Goal: Task Accomplishment & Management: Manage account settings

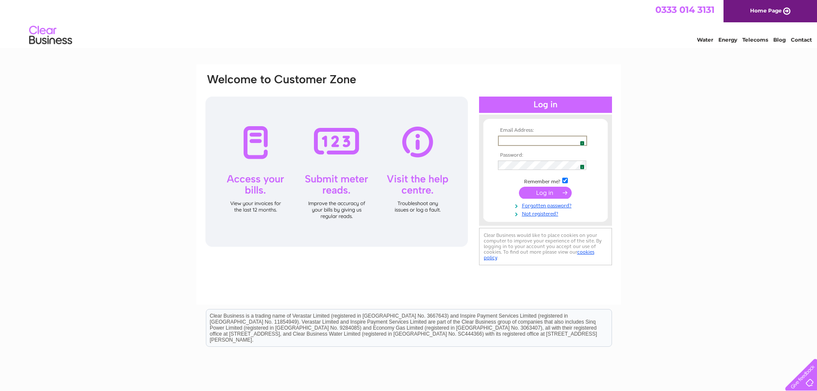
click at [511, 140] on input "text" at bounding box center [542, 141] width 89 height 10
type input "laurelview01@btinternet.com"
click at [541, 190] on input "submit" at bounding box center [545, 192] width 53 height 12
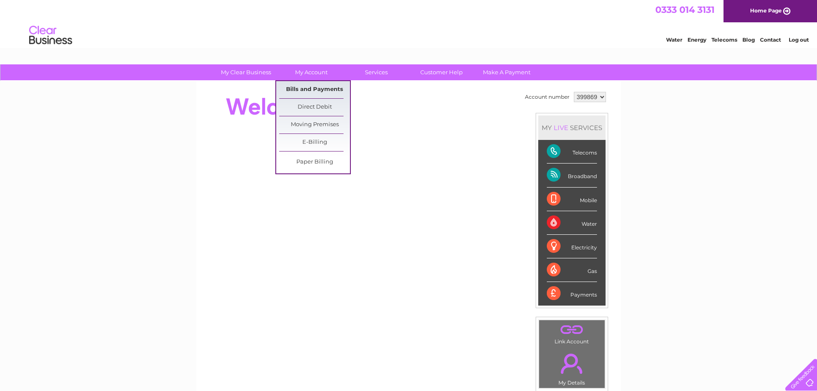
click at [305, 92] on link "Bills and Payments" at bounding box center [314, 89] width 71 height 17
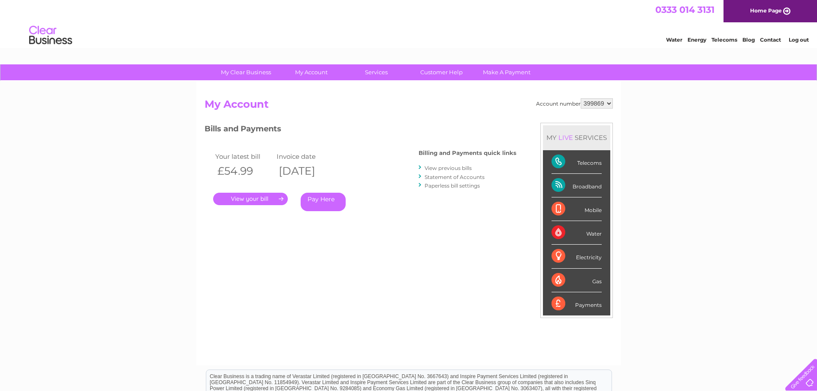
click at [255, 195] on link "." at bounding box center [250, 199] width 75 height 12
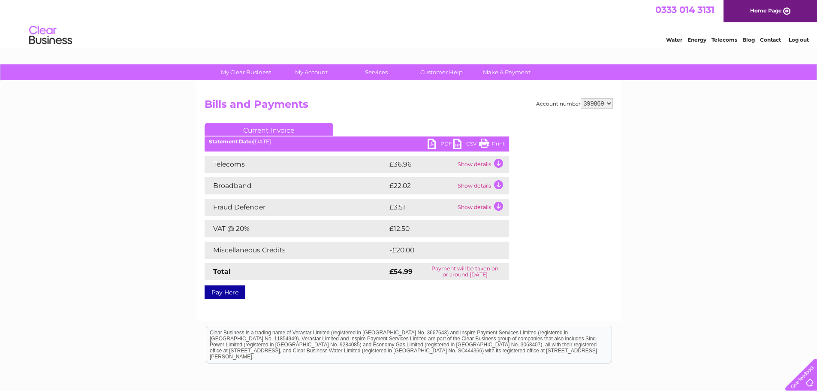
click at [498, 162] on td "Show details" at bounding box center [483, 164] width 54 height 17
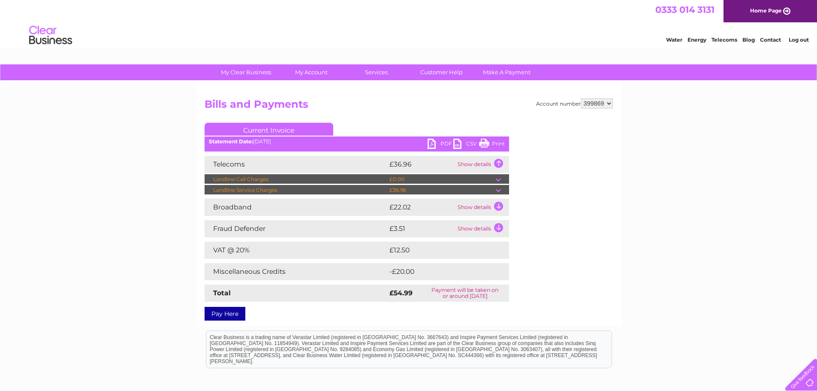
click at [499, 190] on td at bounding box center [502, 190] width 13 height 10
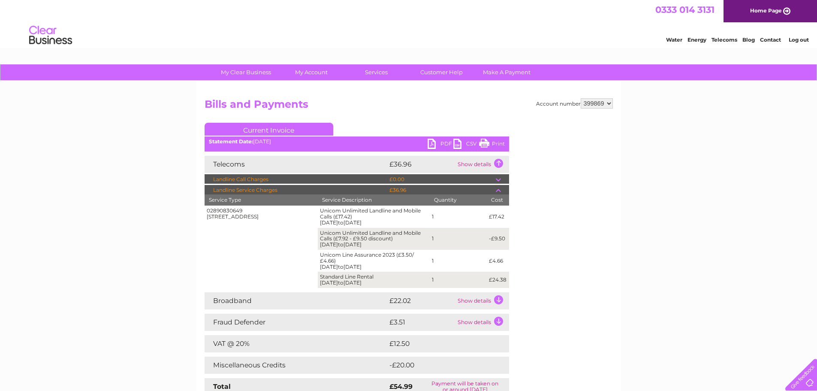
click at [497, 302] on td "Show details" at bounding box center [483, 300] width 54 height 17
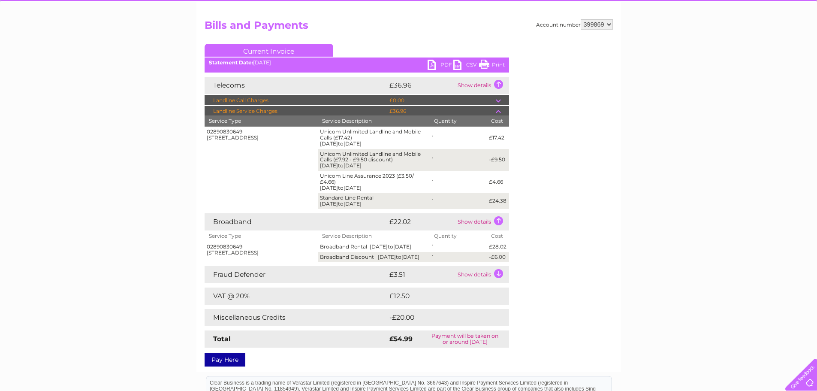
scroll to position [86, 0]
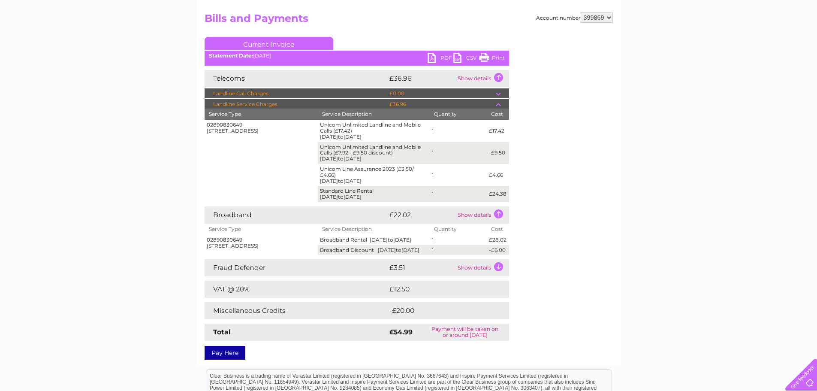
click at [496, 276] on td "Show details" at bounding box center [483, 267] width 54 height 17
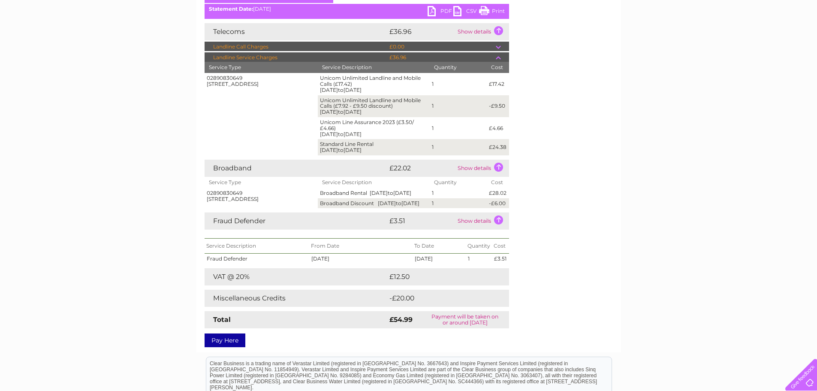
scroll to position [43, 0]
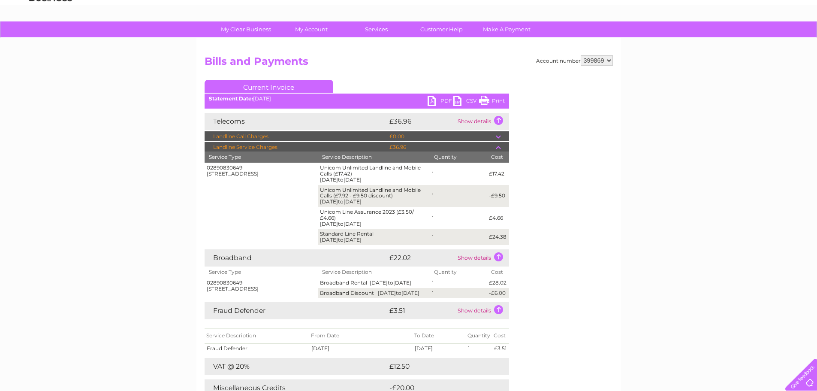
click at [497, 137] on td at bounding box center [502, 136] width 13 height 10
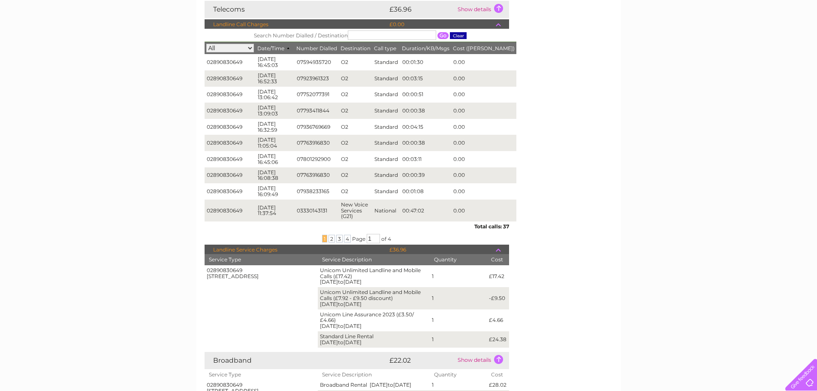
scroll to position [0, 0]
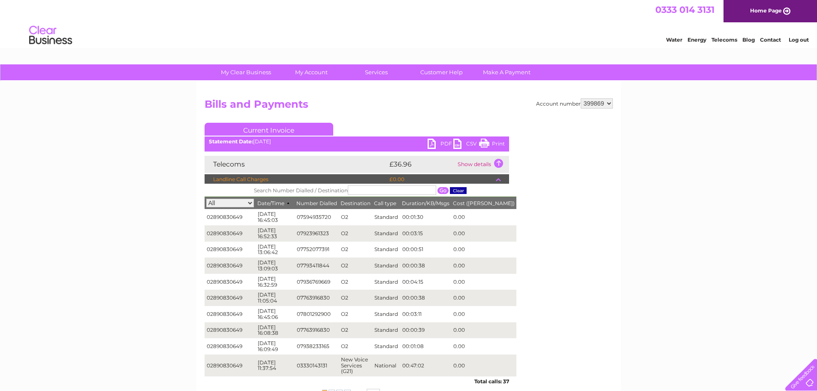
drag, startPoint x: 497, startPoint y: 143, endPoint x: 637, endPoint y: 338, distance: 239.8
click at [497, 143] on link "Print" at bounding box center [492, 145] width 26 height 12
